Goal: Task Accomplishment & Management: Complete application form

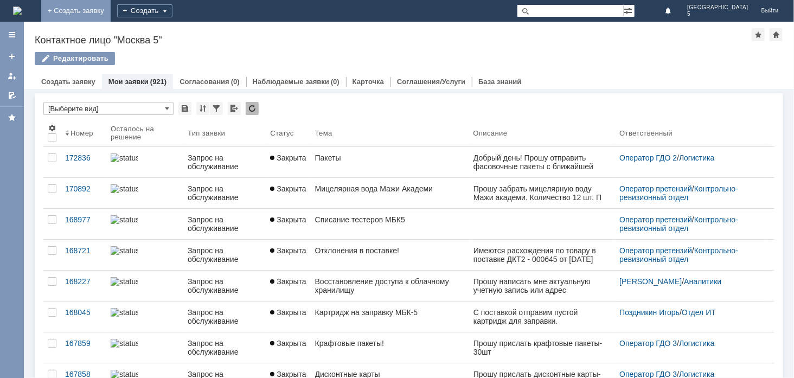
click at [111, 4] on link "+ Создать заявку" at bounding box center [75, 11] width 69 height 22
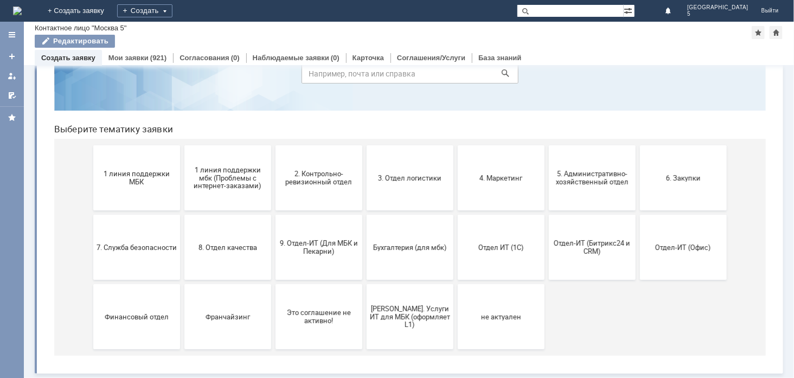
scroll to position [62, 0]
click at [336, 187] on button "2. Контрольно-ревизионный отдел" at bounding box center [318, 177] width 87 height 65
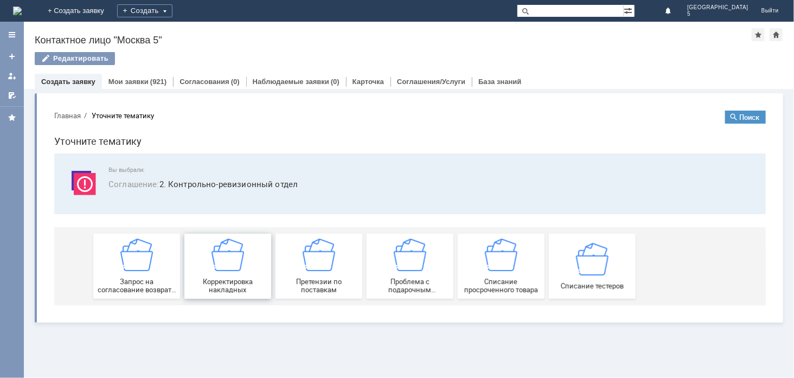
click at [238, 258] on img at bounding box center [227, 254] width 33 height 33
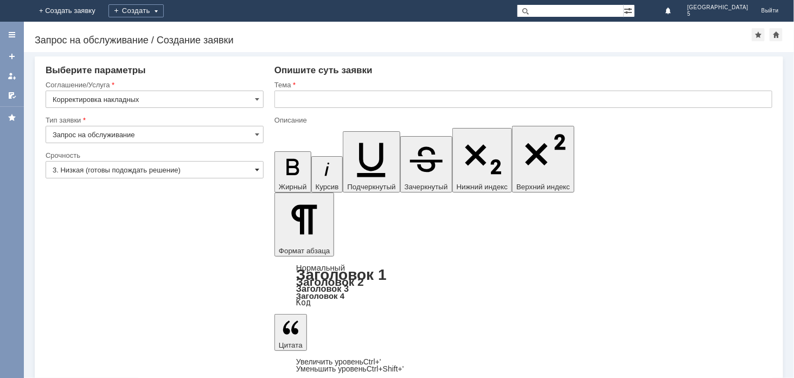
click at [255, 169] on span at bounding box center [257, 169] width 4 height 9
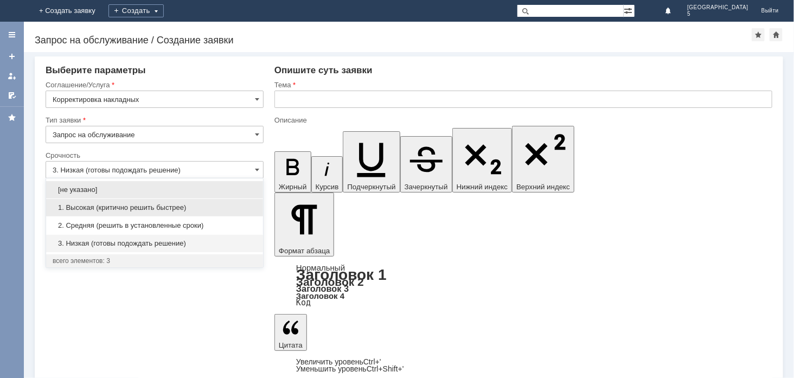
click at [183, 207] on span "1. Высокая (критично решить быстрее)" at bounding box center [155, 207] width 204 height 9
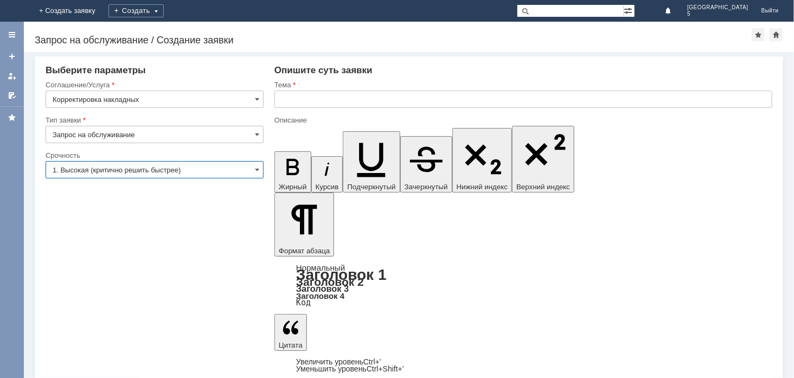
type input "1. Высокая (критично решить быстрее)"
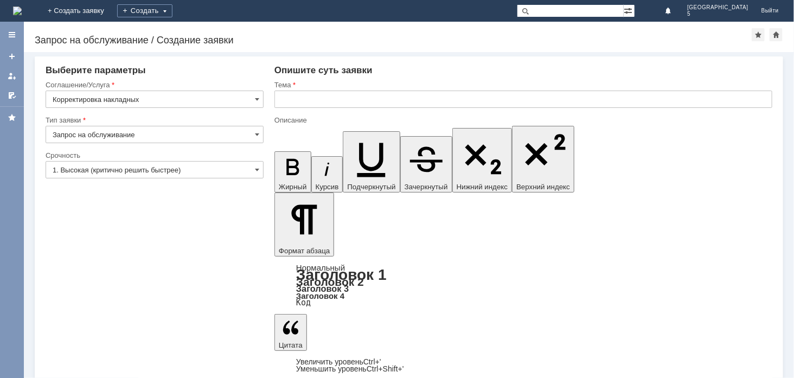
click at [447, 99] on input "text" at bounding box center [524, 99] width 498 height 17
type input "Непринятая часть поставки"
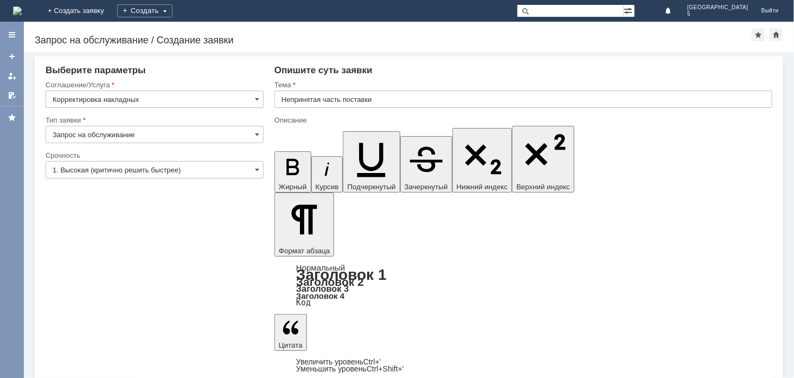
drag, startPoint x: 511, startPoint y: 3114, endPoint x: 541, endPoint y: 3132, distance: 35.5
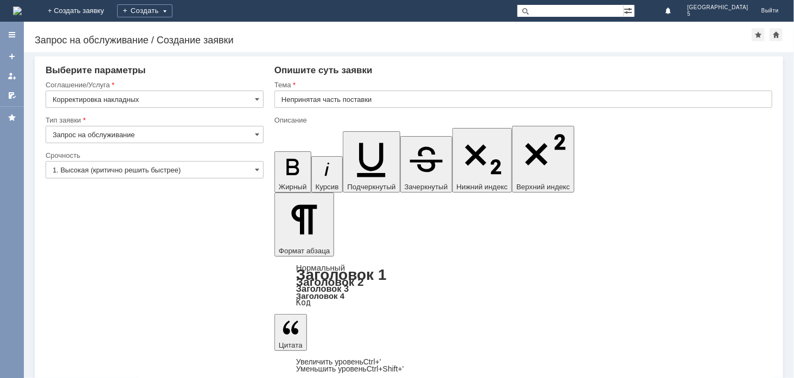
drag, startPoint x: 462, startPoint y: 3131, endPoint x: 468, endPoint y: 3139, distance: 9.7
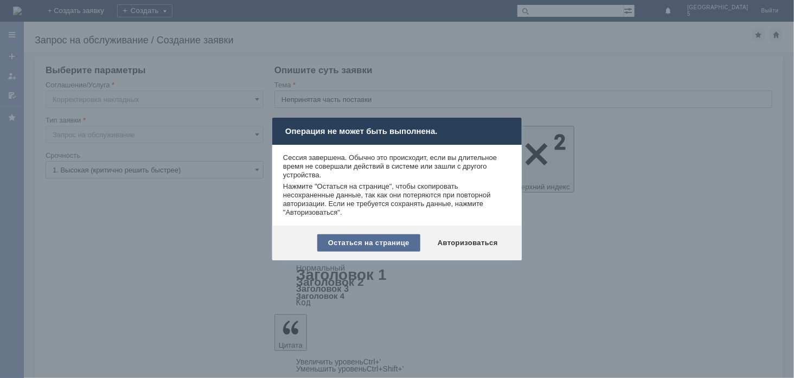
click at [378, 241] on div "Остаться на странице" at bounding box center [368, 242] width 103 height 17
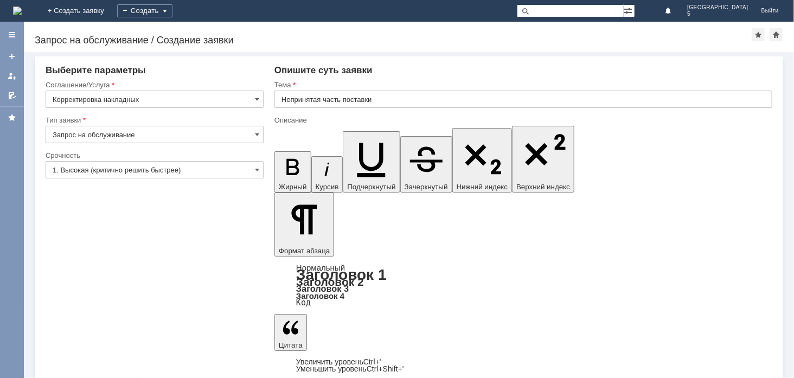
drag, startPoint x: 473, startPoint y: 3183, endPoint x: 551, endPoint y: 3251, distance: 103.5
copy body "Добрый день! Просим помочь с вопросом принятия поставки. В связи с поломкой ТСД…"
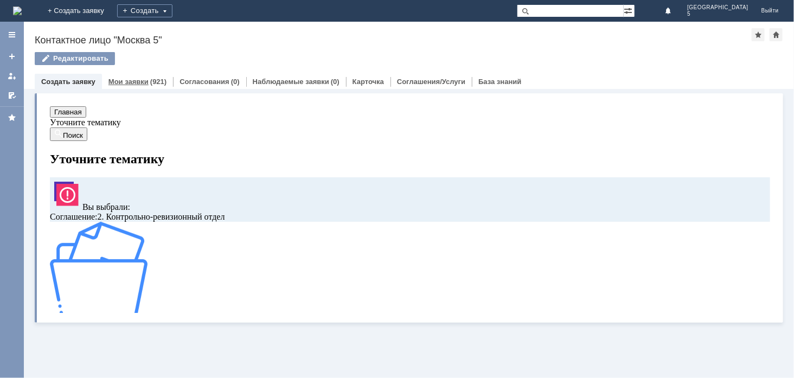
click at [133, 80] on link "Мои заявки" at bounding box center [129, 82] width 40 height 8
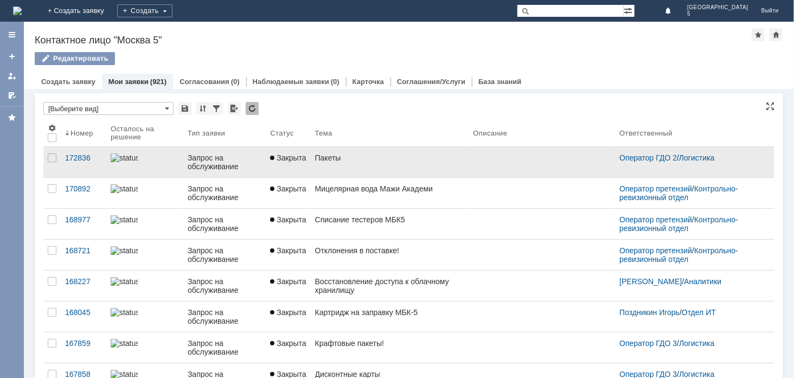
click at [217, 160] on div "Запрос на обслуживание" at bounding box center [225, 162] width 74 height 17
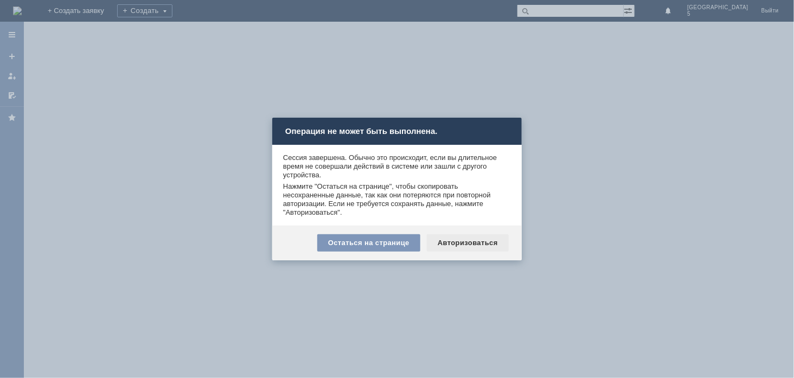
click at [464, 241] on div "Авторизоваться" at bounding box center [468, 242] width 82 height 17
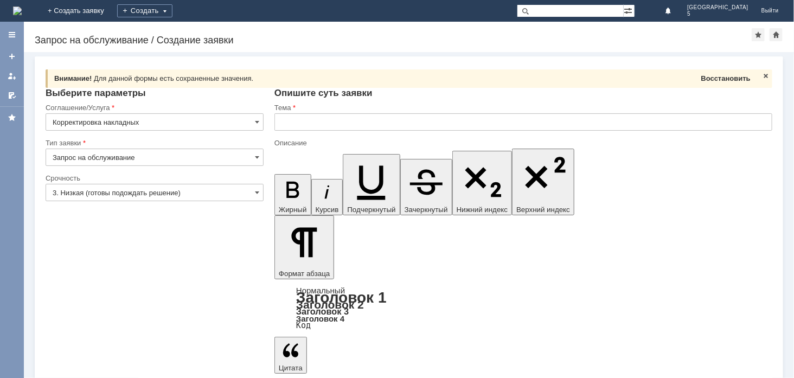
click at [722, 78] on span "Восстановить" at bounding box center [726, 78] width 49 height 8
type input "Непринятая часть поставки"
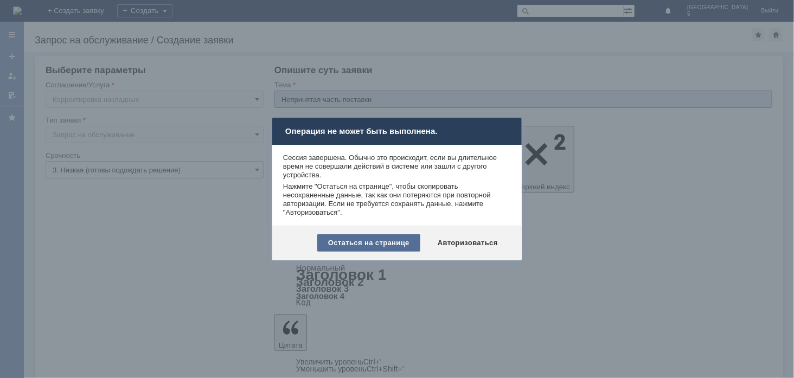
click at [406, 243] on div "Остаться на странице" at bounding box center [368, 242] width 103 height 17
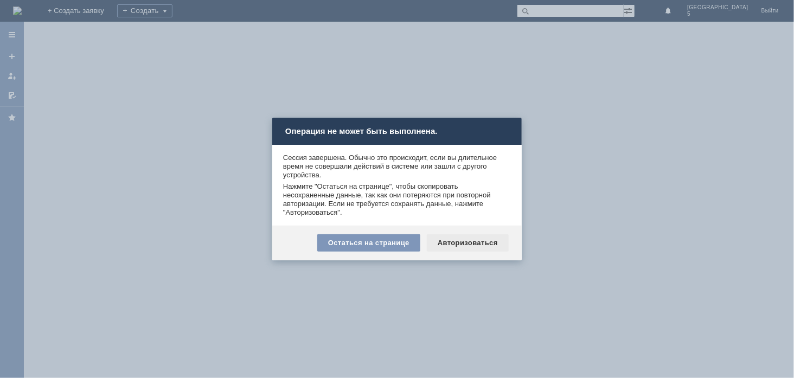
click at [461, 240] on div "Авторизоваться" at bounding box center [468, 242] width 82 height 17
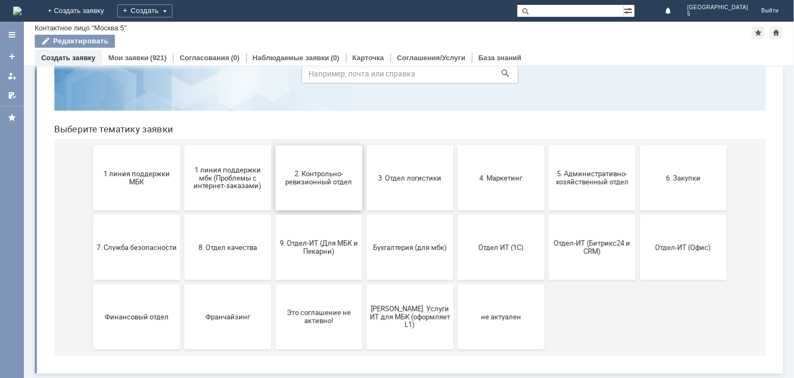
scroll to position [62, 0]
click at [319, 175] on span "2. Контрольно-ревизионный отдел" at bounding box center [318, 178] width 80 height 16
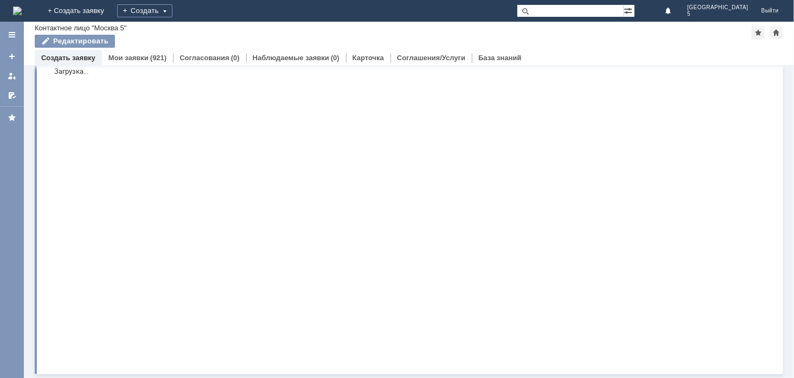
scroll to position [0, 0]
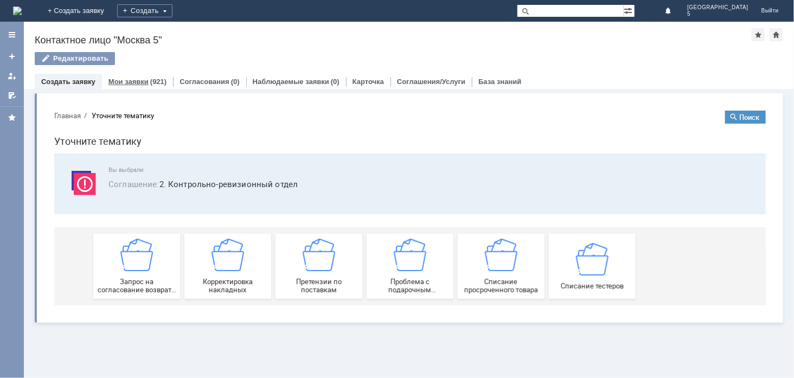
click at [147, 85] on div "Мои заявки (921)" at bounding box center [137, 82] width 71 height 16
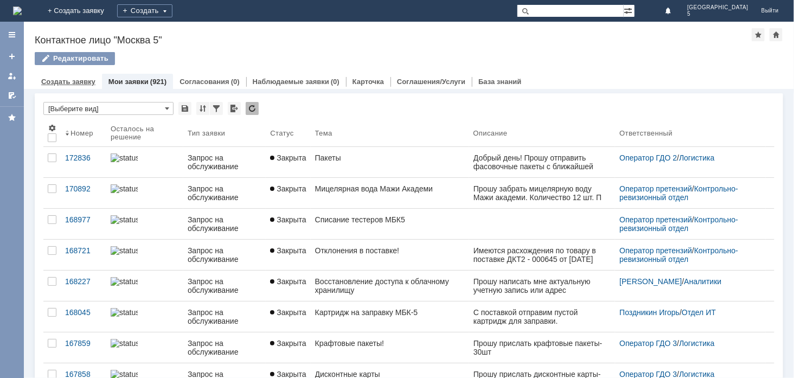
click at [72, 78] on link "Создать заявку" at bounding box center [68, 82] width 54 height 8
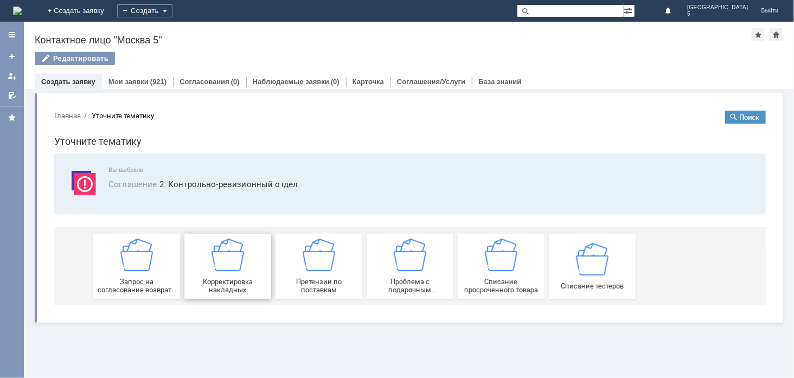
click at [240, 261] on img at bounding box center [227, 254] width 33 height 33
click at [74, 80] on link "Создать заявку" at bounding box center [68, 82] width 54 height 8
click at [76, 79] on link "Создать заявку" at bounding box center [68, 82] width 54 height 8
click at [53, 80] on link "Создать заявку" at bounding box center [68, 82] width 54 height 8
click at [47, 177] on body "Главная Уточните тематику Поиск Уточните тематику Вы выбрали: Соглашение : 2. К…" at bounding box center [409, 207] width 729 height 212
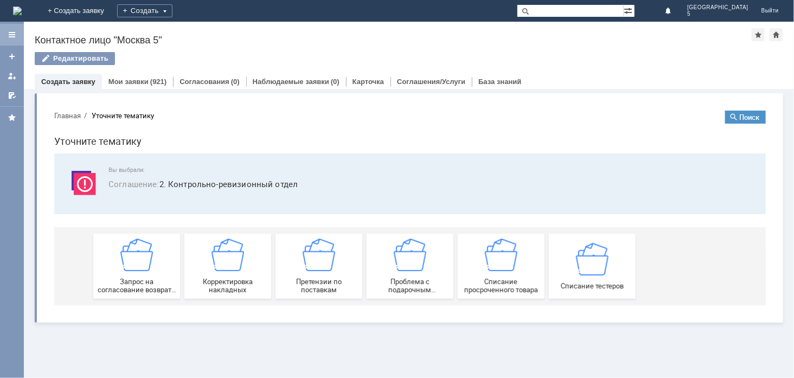
click at [12, 35] on div at bounding box center [12, 34] width 9 height 9
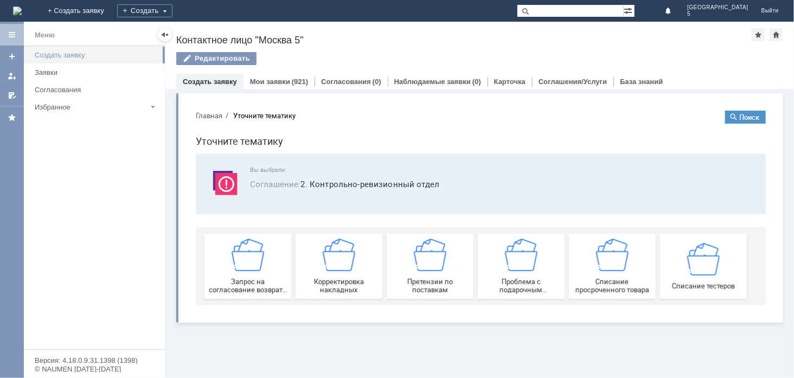
click at [61, 55] on div "Создать заявку" at bounding box center [97, 55] width 124 height 8
click at [158, 36] on div at bounding box center [164, 34] width 13 height 13
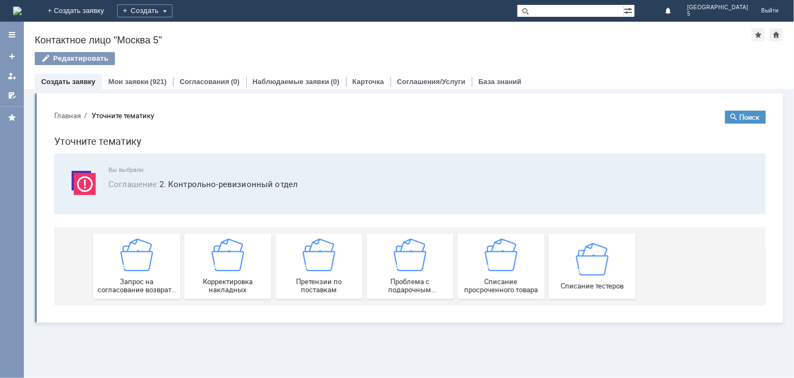
click at [89, 176] on img at bounding box center [83, 182] width 33 height 33
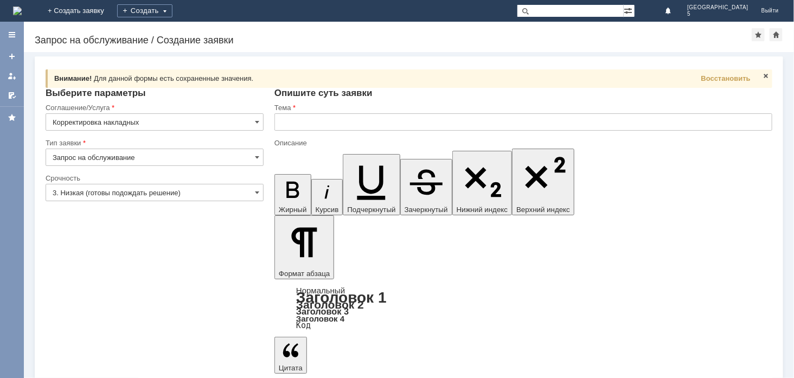
click at [294, 128] on input "text" at bounding box center [524, 121] width 498 height 17
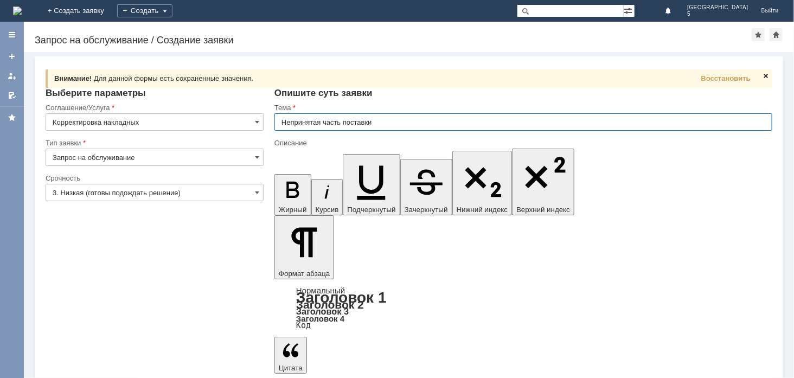
type input "Непринятая часть поставки"
click at [766, 74] on span at bounding box center [766, 76] width 9 height 9
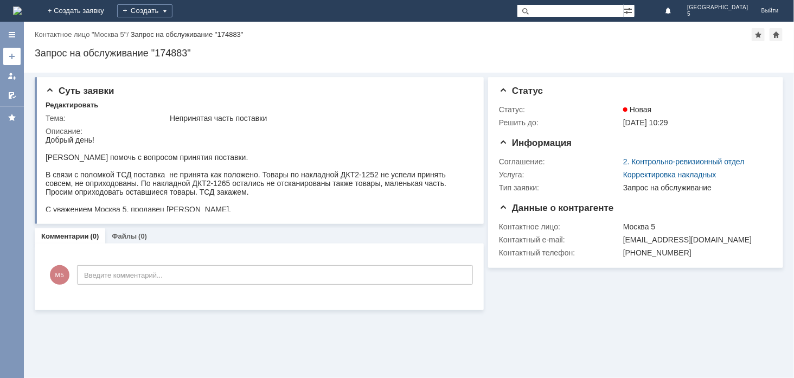
click at [15, 56] on div at bounding box center [12, 56] width 9 height 9
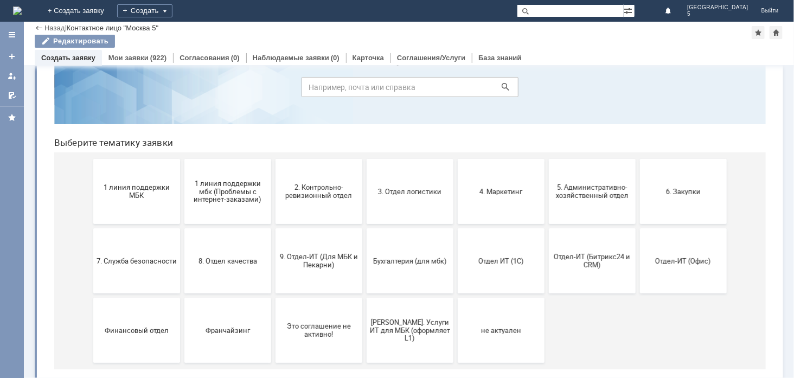
scroll to position [60, 0]
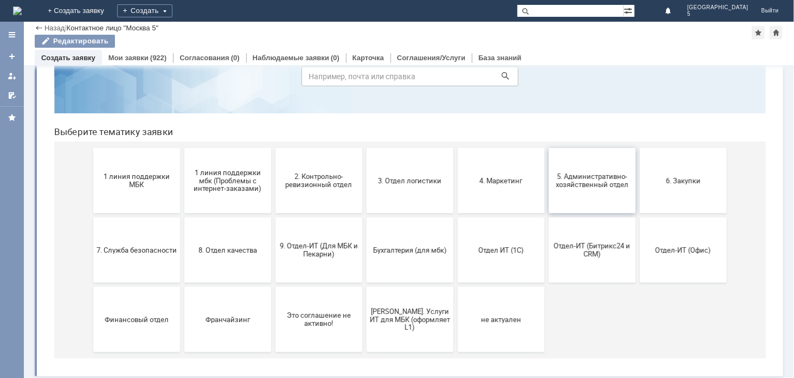
click at [589, 180] on span "5. Административно-хозяйственный отдел" at bounding box center [592, 180] width 80 height 16
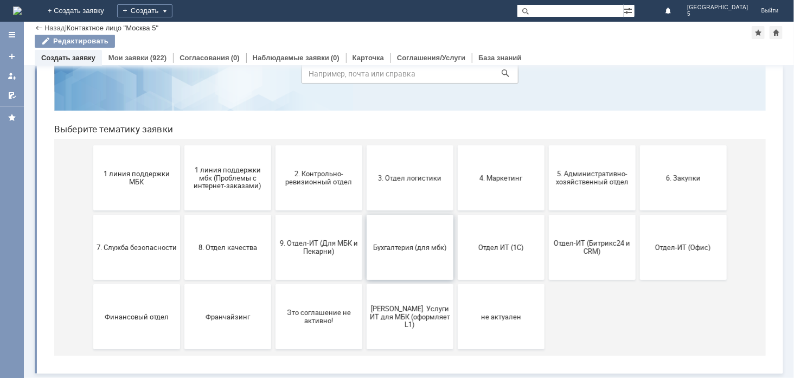
scroll to position [62, 0]
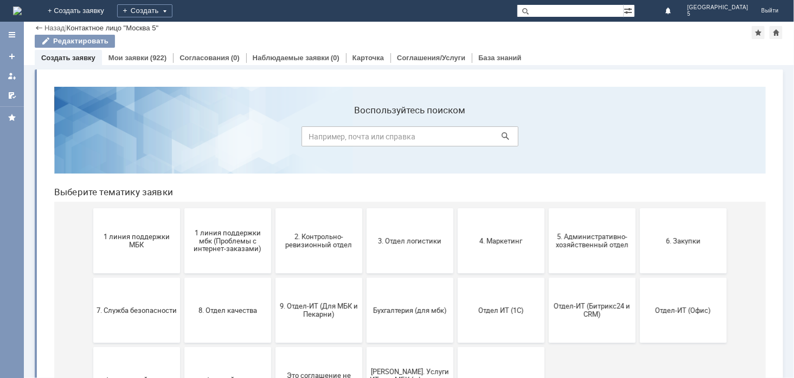
scroll to position [62, 0]
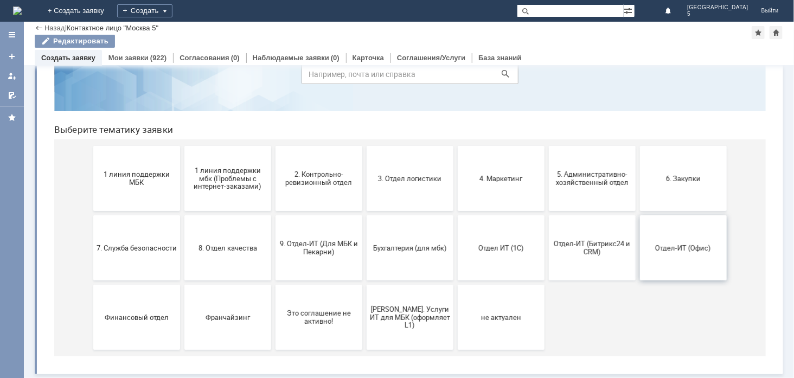
click at [664, 252] on button "Отдел-ИТ (Офис)" at bounding box center [683, 247] width 87 height 65
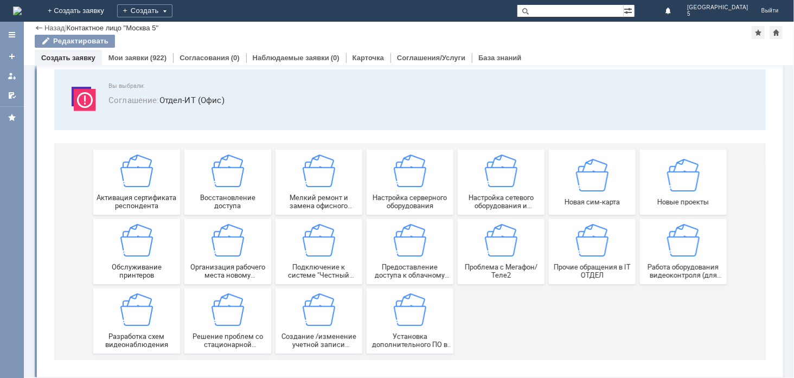
scroll to position [63, 0]
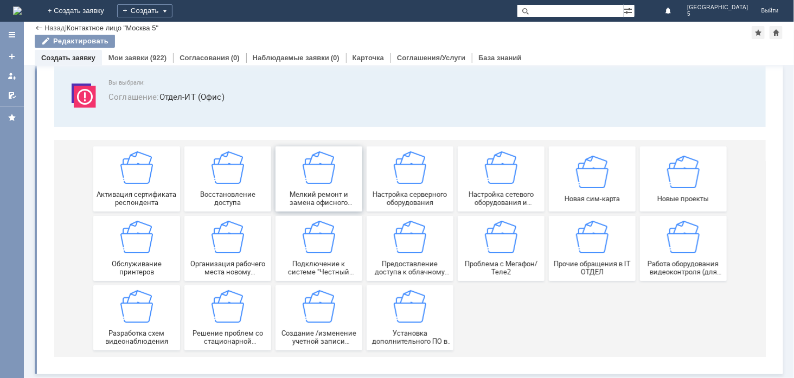
click at [318, 179] on img at bounding box center [318, 167] width 33 height 33
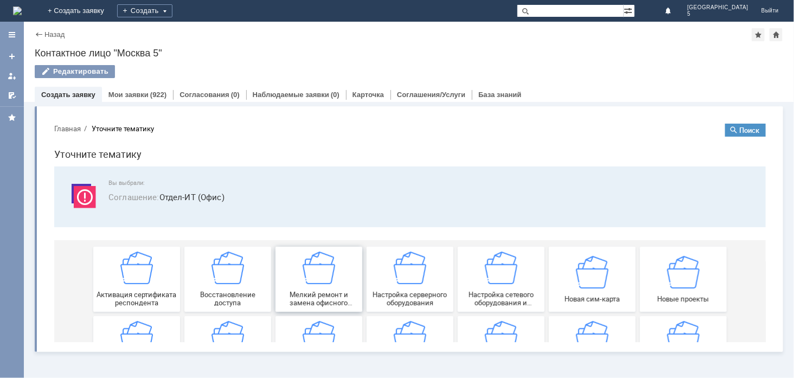
scroll to position [0, 0]
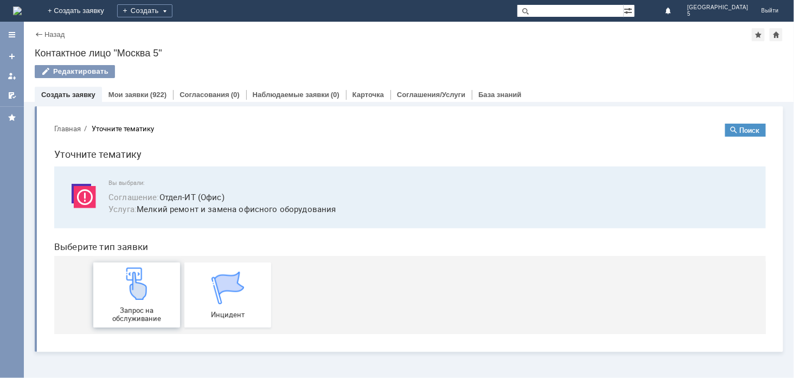
click at [135, 299] on div "Запрос на обслуживание" at bounding box center [136, 294] width 80 height 55
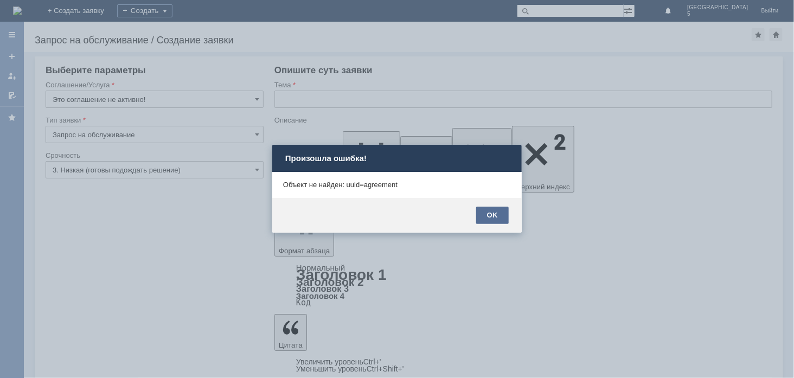
drag, startPoint x: 489, startPoint y: 216, endPoint x: 199, endPoint y: 71, distance: 324.7
click at [489, 216] on div "OK" at bounding box center [492, 215] width 33 height 17
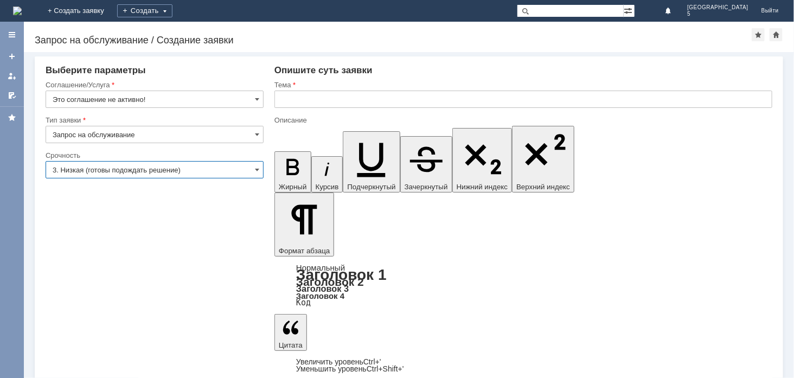
click at [240, 172] on input "3. Низкая (готовы подождать решение)" at bounding box center [155, 169] width 218 height 17
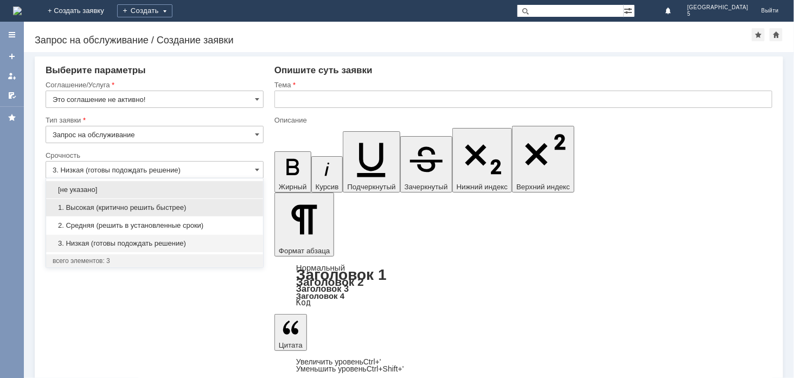
click at [182, 209] on span "1. Высокая (критично решить быстрее)" at bounding box center [155, 207] width 204 height 9
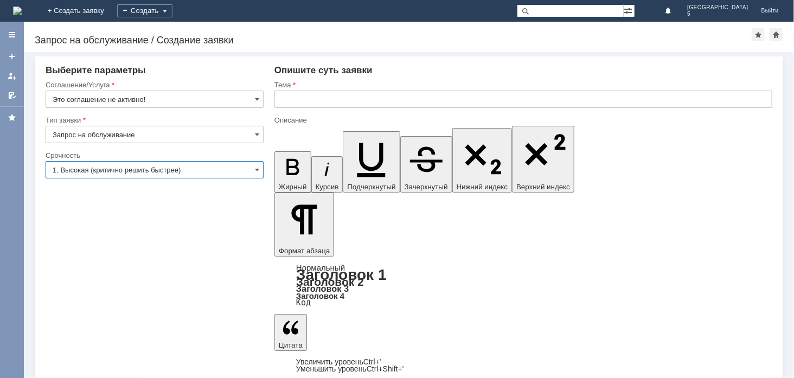
type input "1. Высокая (критично решить быстрее)"
